Goal: Information Seeking & Learning: Learn about a topic

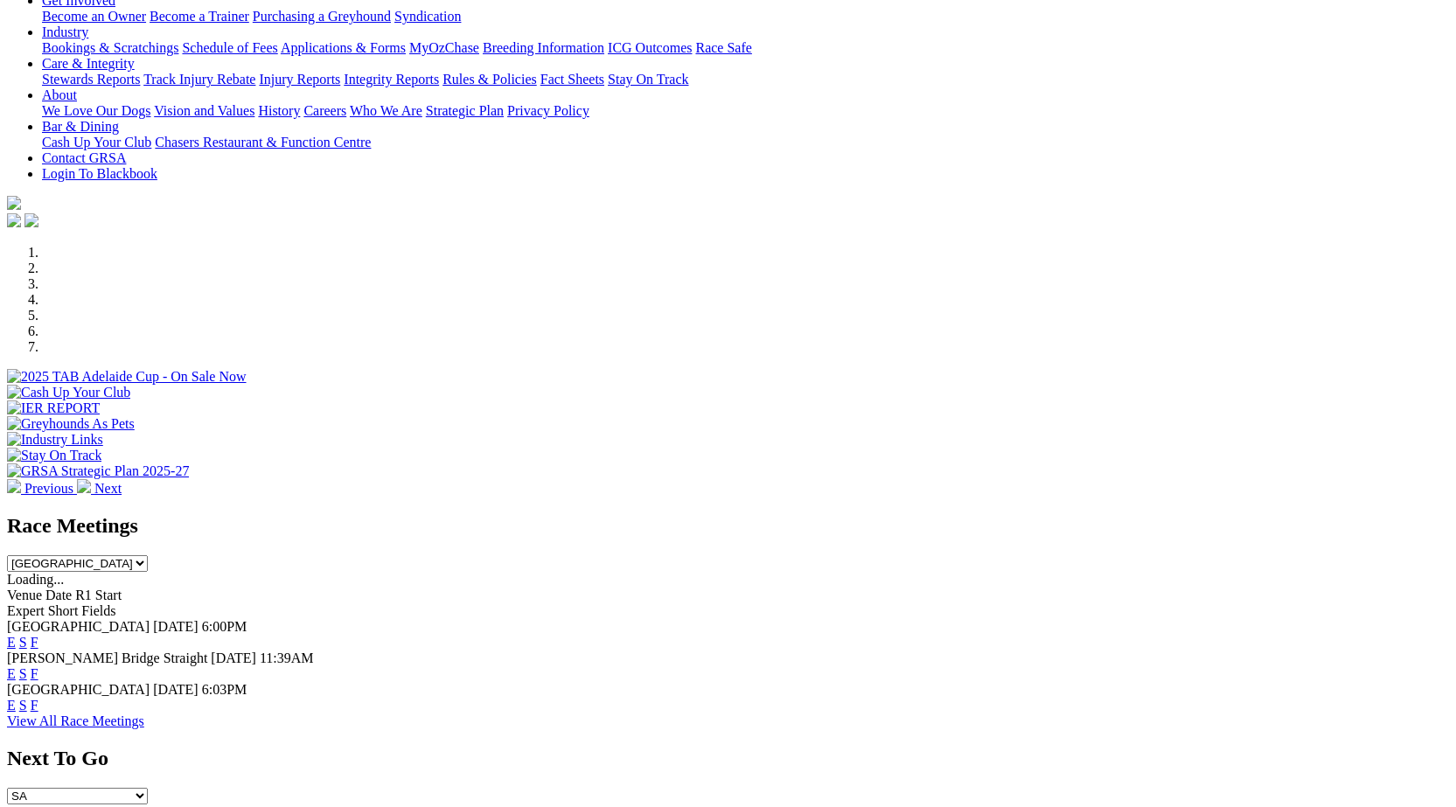
scroll to position [69, 0]
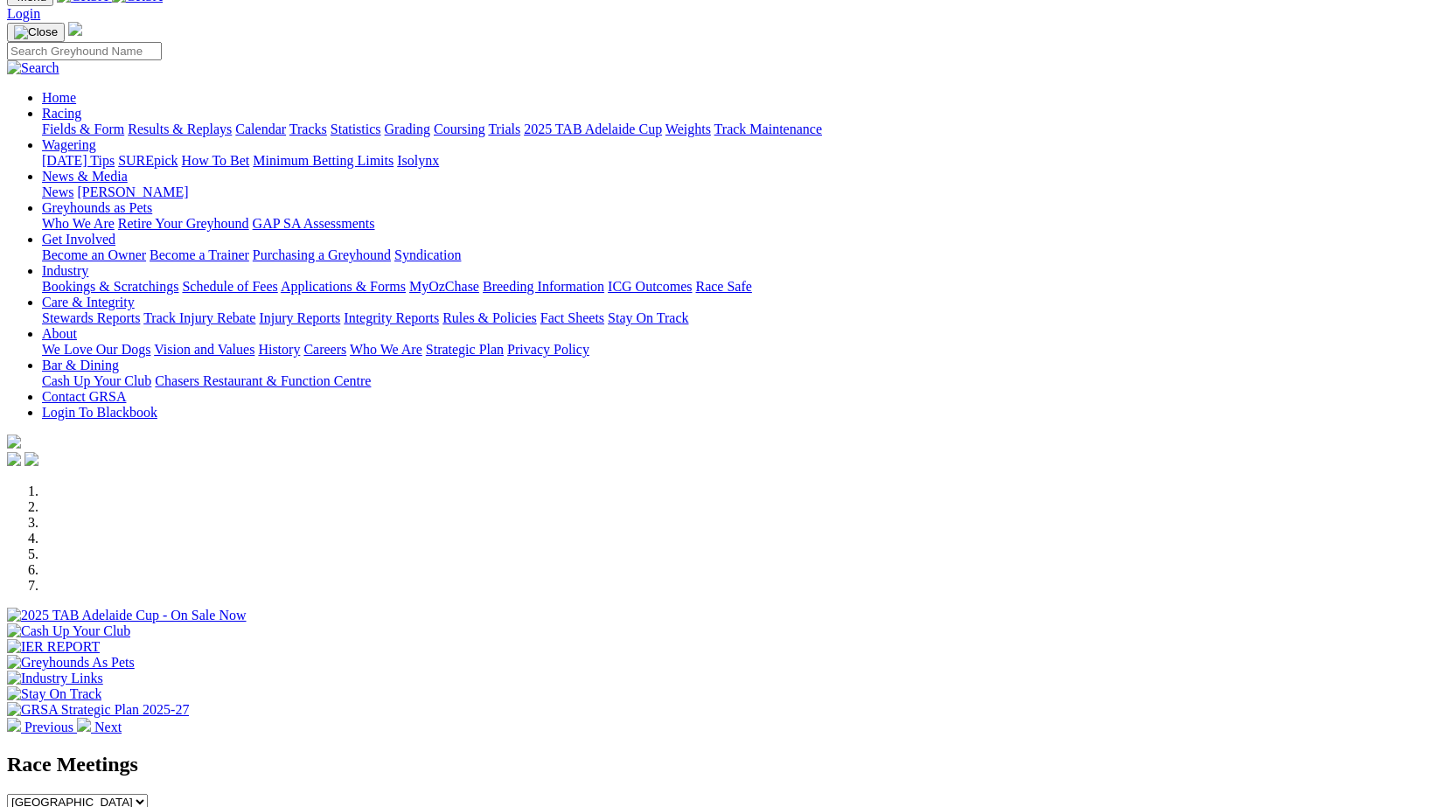
click at [493, 624] on div at bounding box center [728, 624] width 1442 height 0
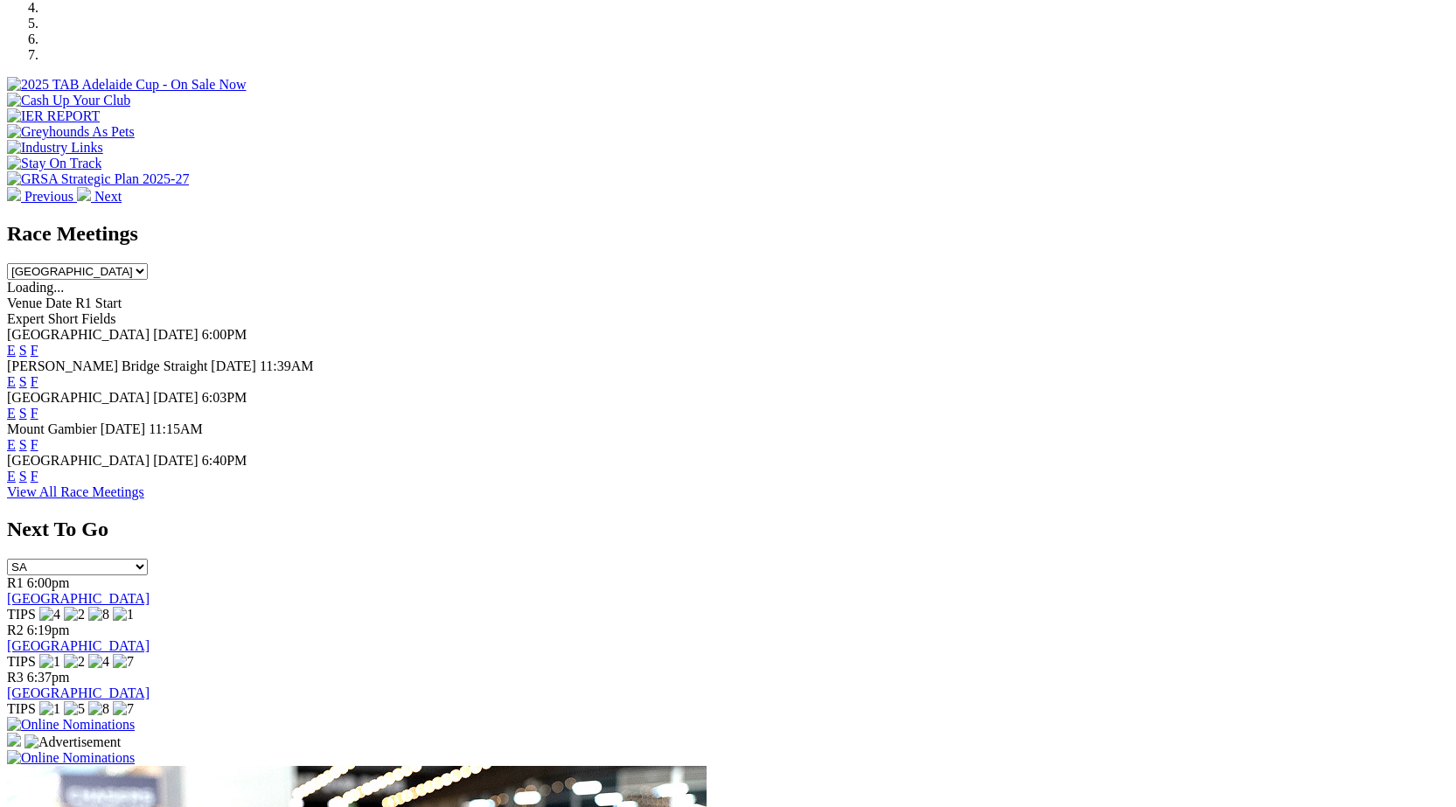
scroll to position [615, 0]
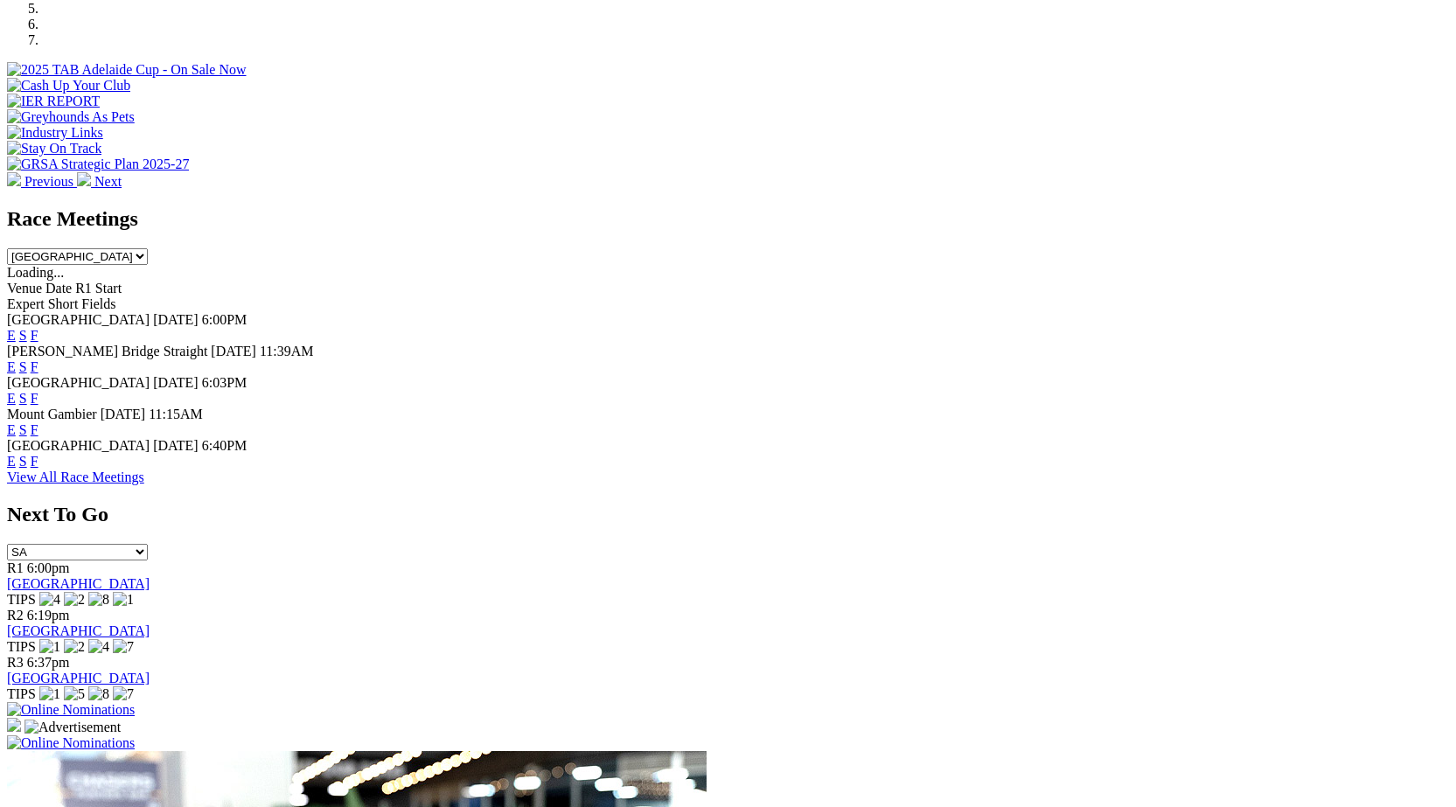
click at [38, 454] on link "F" at bounding box center [35, 461] width 8 height 15
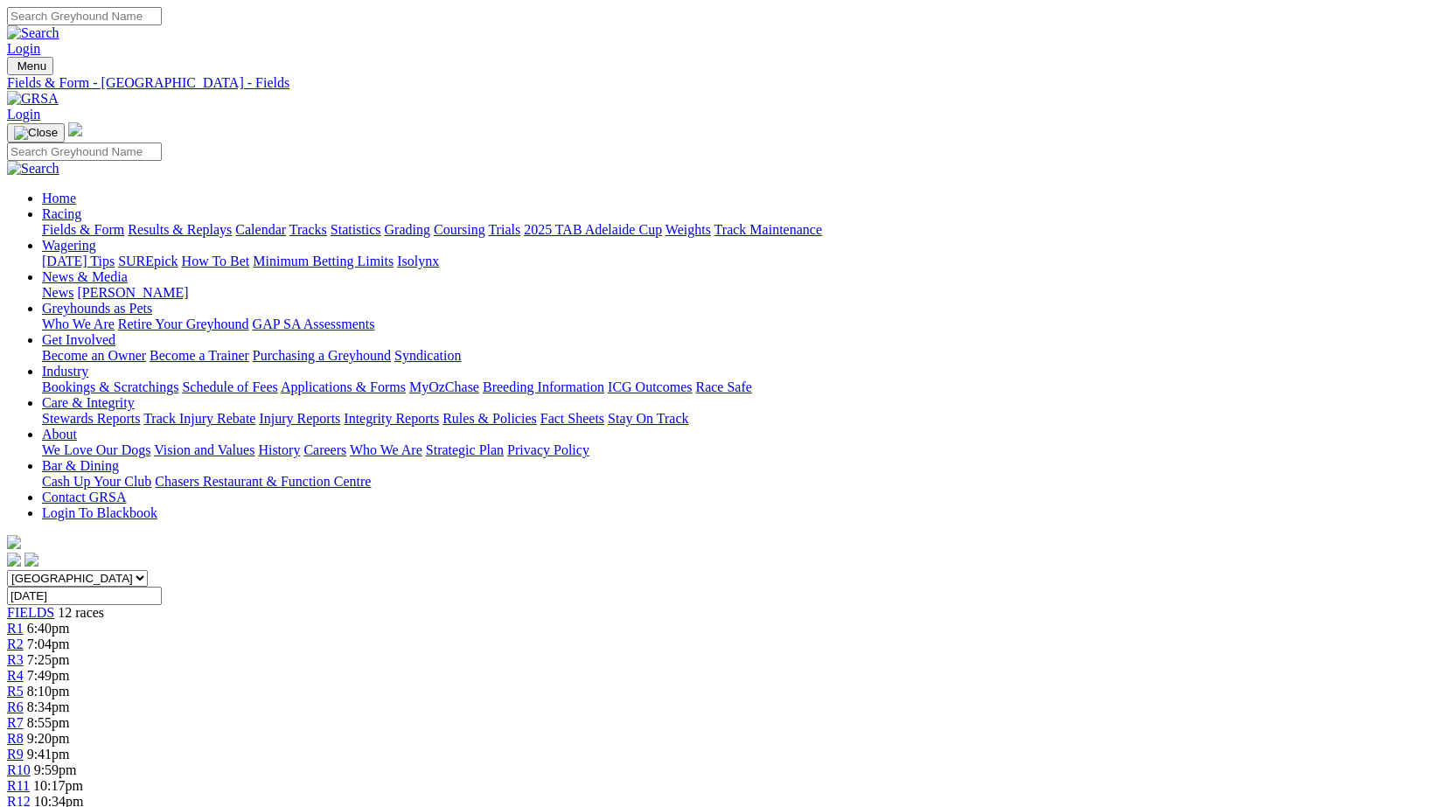
click at [140, 411] on link "Stewards Reports" at bounding box center [91, 418] width 98 height 15
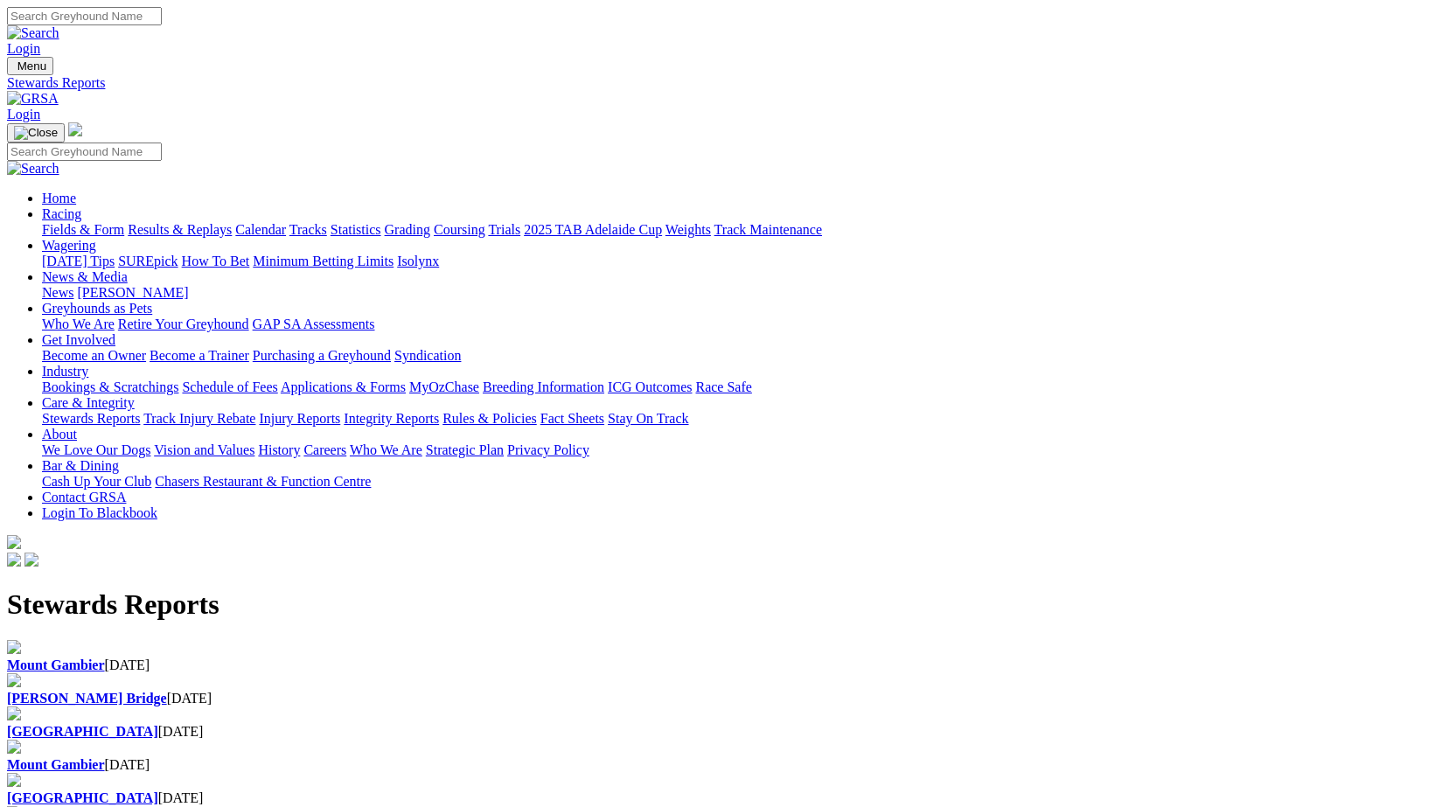
click at [464, 589] on h1 "Stewards Reports" at bounding box center [728, 605] width 1442 height 32
click at [167, 691] on b "[PERSON_NAME] Bridge" at bounding box center [87, 698] width 160 height 15
click at [158, 791] on b "[GEOGRAPHIC_DATA]" at bounding box center [82, 798] width 151 height 15
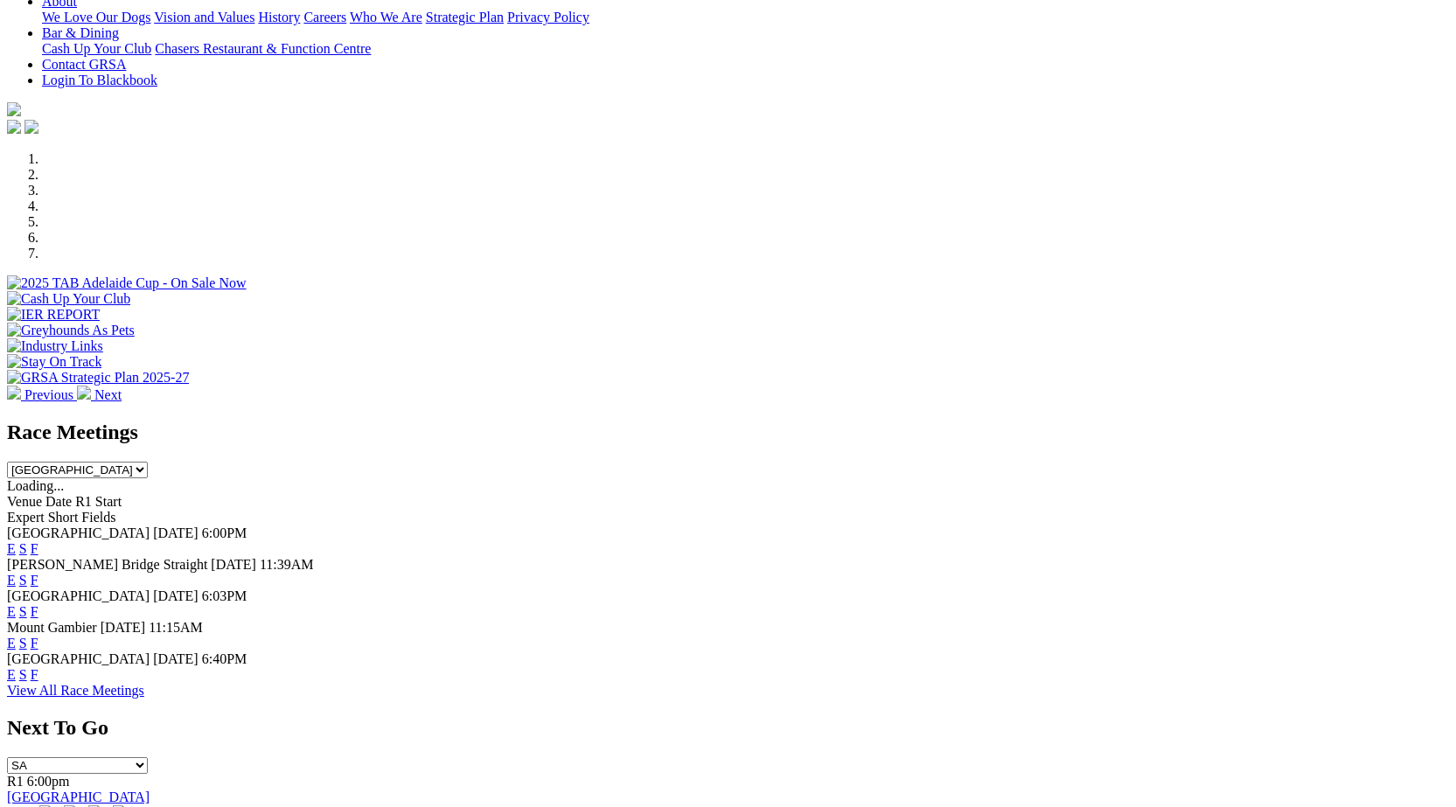
scroll to position [431, 0]
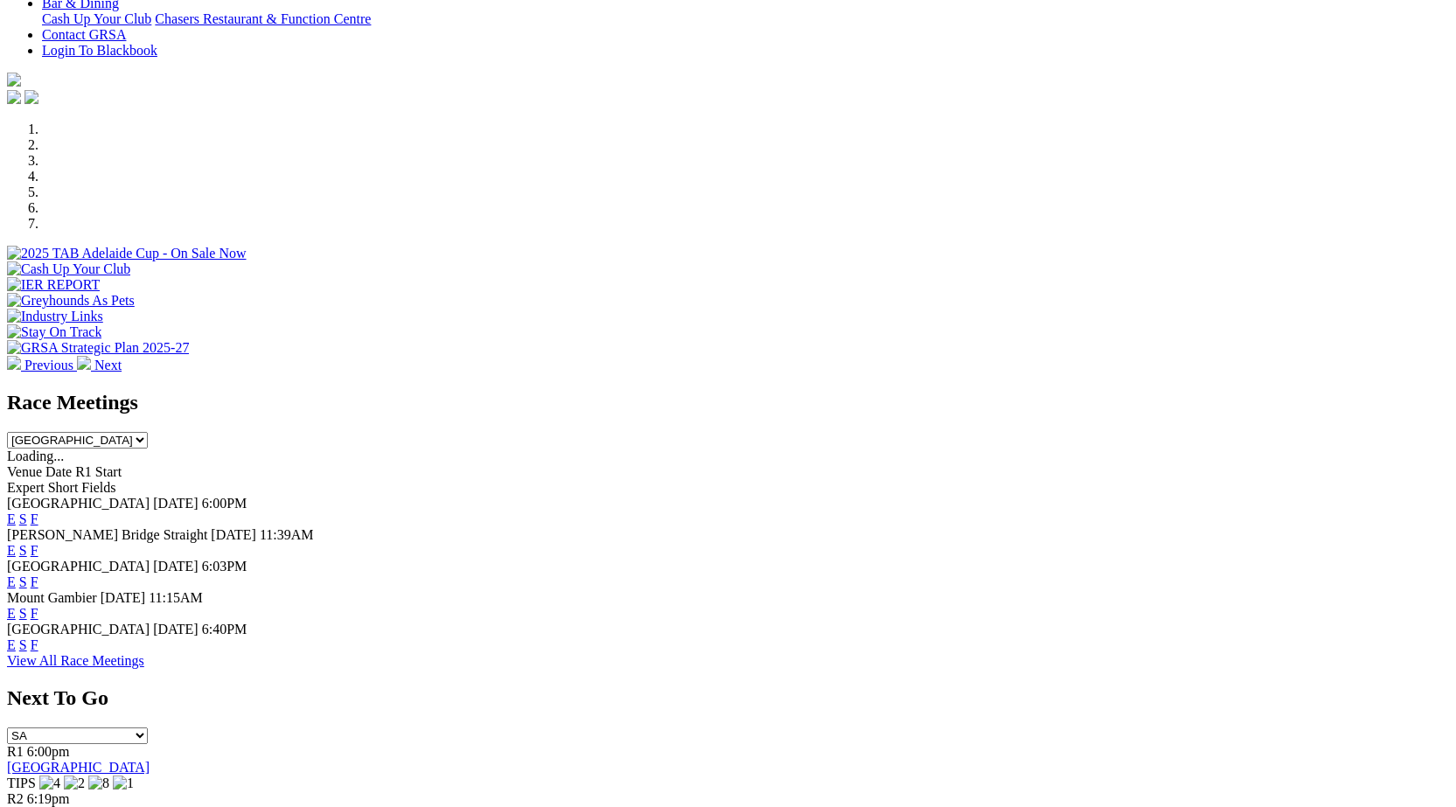
click at [38, 638] on link "F" at bounding box center [35, 645] width 8 height 15
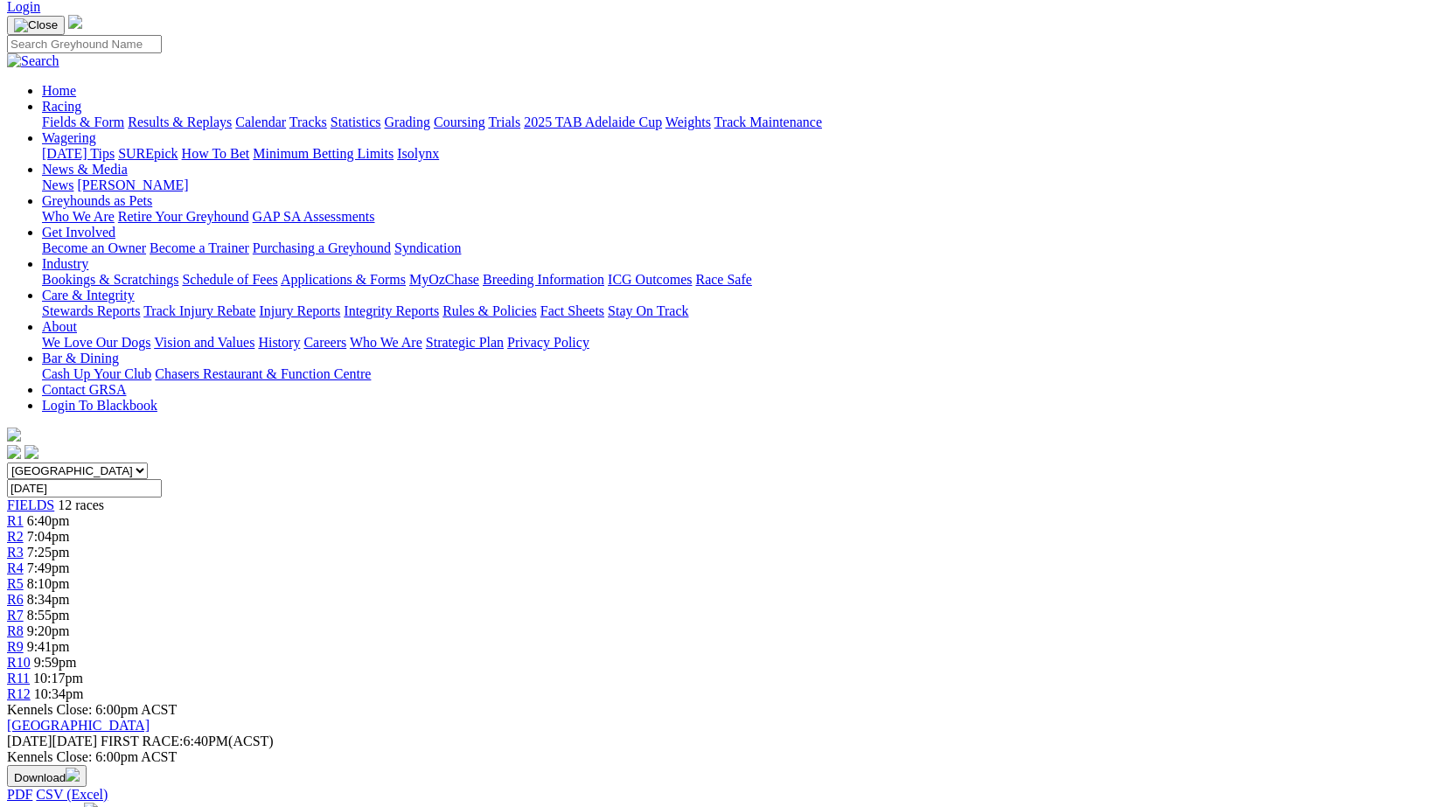
scroll to position [103, 0]
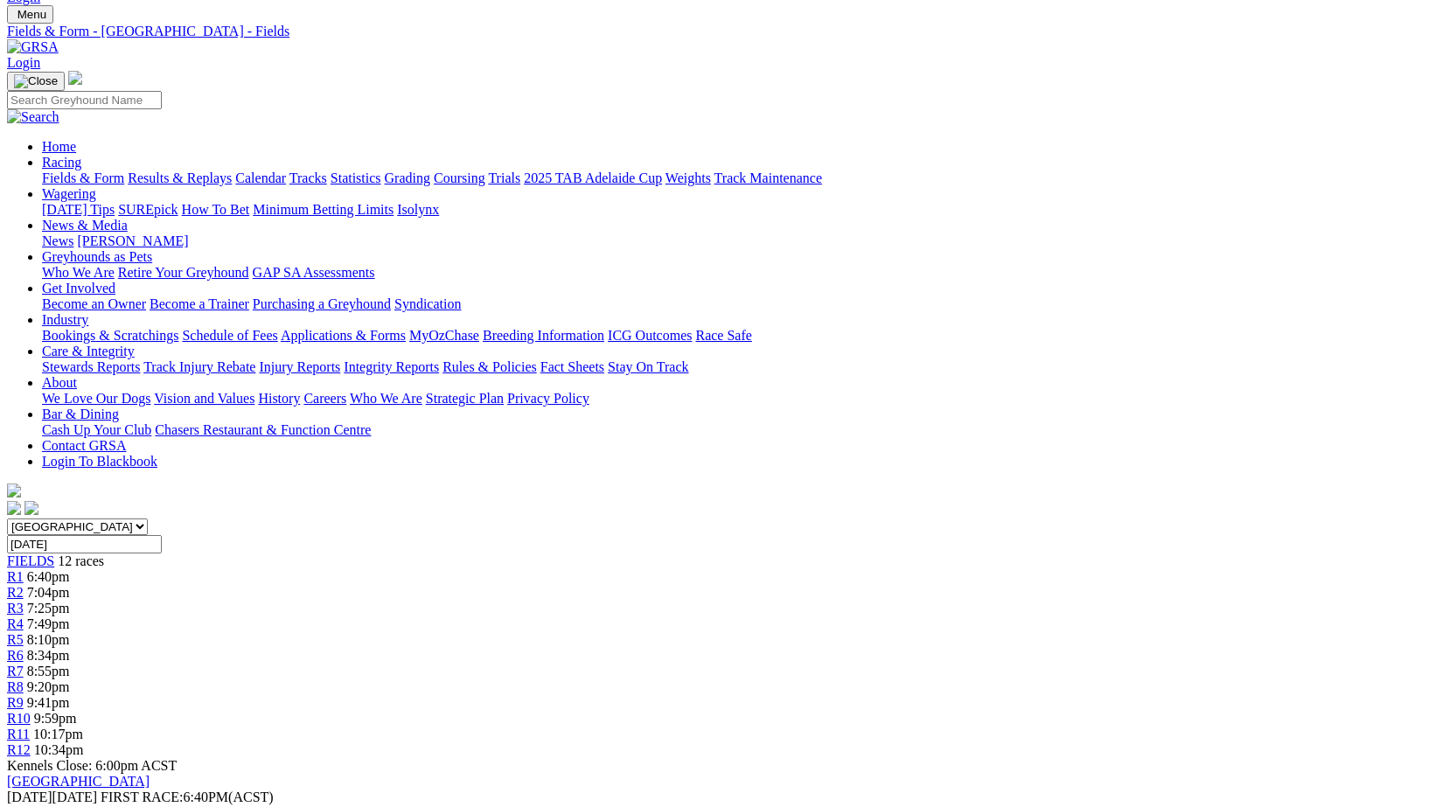
scroll to position [89, 0]
